Goal: Transaction & Acquisition: Subscribe to service/newsletter

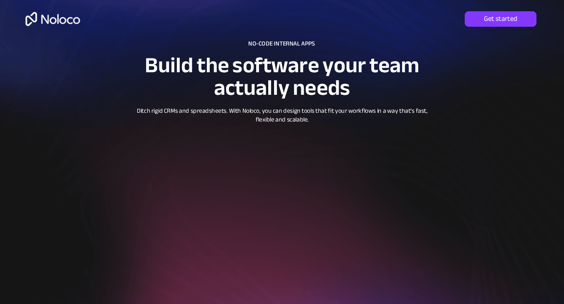
scroll to position [1555, 0]
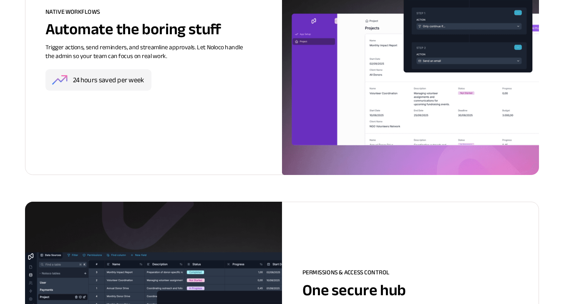
scroll to position [1392, 0]
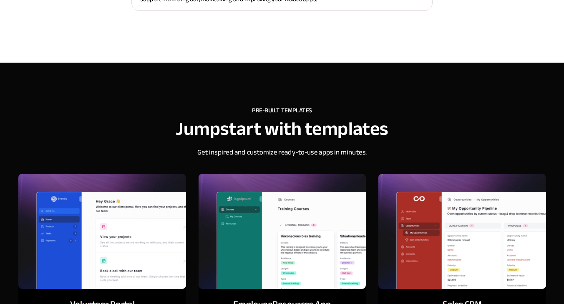
scroll to position [3440, 0]
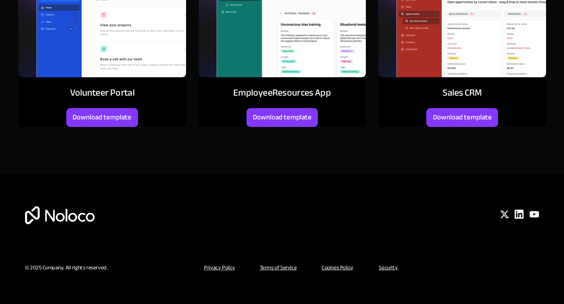
click at [254, 113] on span "Download template" at bounding box center [283, 117] width 72 height 9
click at [91, 6] on img at bounding box center [102, 19] width 168 height 115
click at [383, 3] on img at bounding box center [462, 19] width 168 height 115
click at [522, 254] on div at bounding box center [282, 261] width 514 height 21
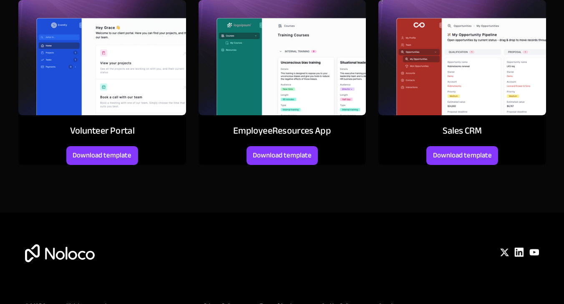
scroll to position [26, 0]
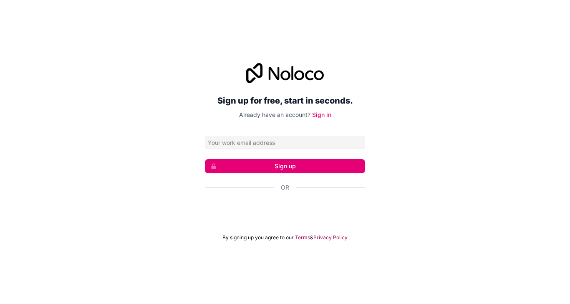
click at [313, 241] on link "Privacy Policy" at bounding box center [330, 237] width 34 height 7
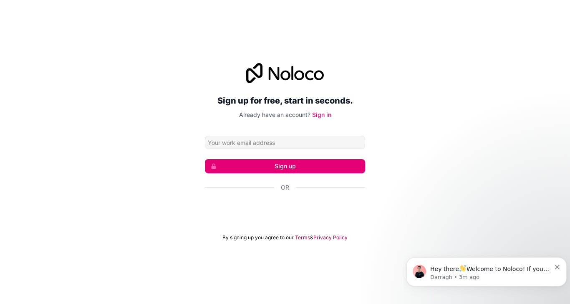
click at [295, 241] on link "Terms" at bounding box center [302, 237] width 15 height 7
click at [312, 118] on link "Sign in" at bounding box center [321, 114] width 19 height 7
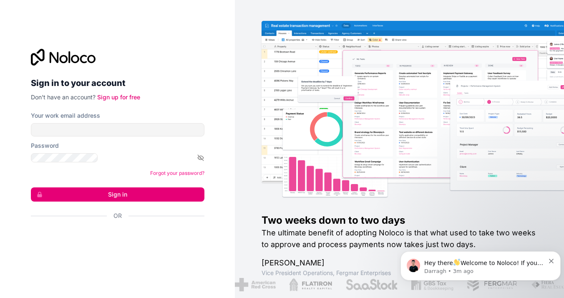
scroll to position [342, 0]
click at [262, 150] on img at bounding box center [426, 101] width 329 height 161
click at [262, 145] on img at bounding box center [426, 101] width 329 height 161
click at [262, 80] on img at bounding box center [426, 101] width 329 height 161
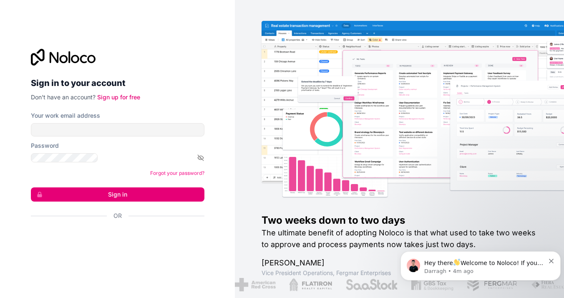
scroll to position [2176, 0]
click at [262, 145] on img at bounding box center [426, 101] width 329 height 161
click at [262, 151] on img at bounding box center [426, 101] width 329 height 161
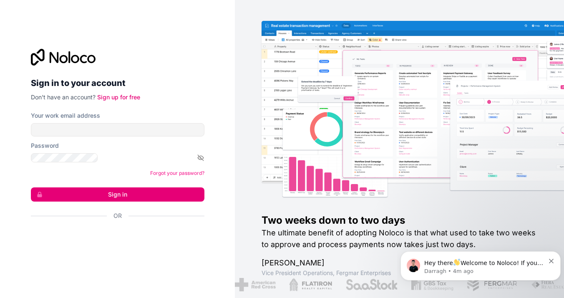
click at [262, 146] on img at bounding box center [426, 101] width 329 height 161
